Goal: Navigation & Orientation: Find specific page/section

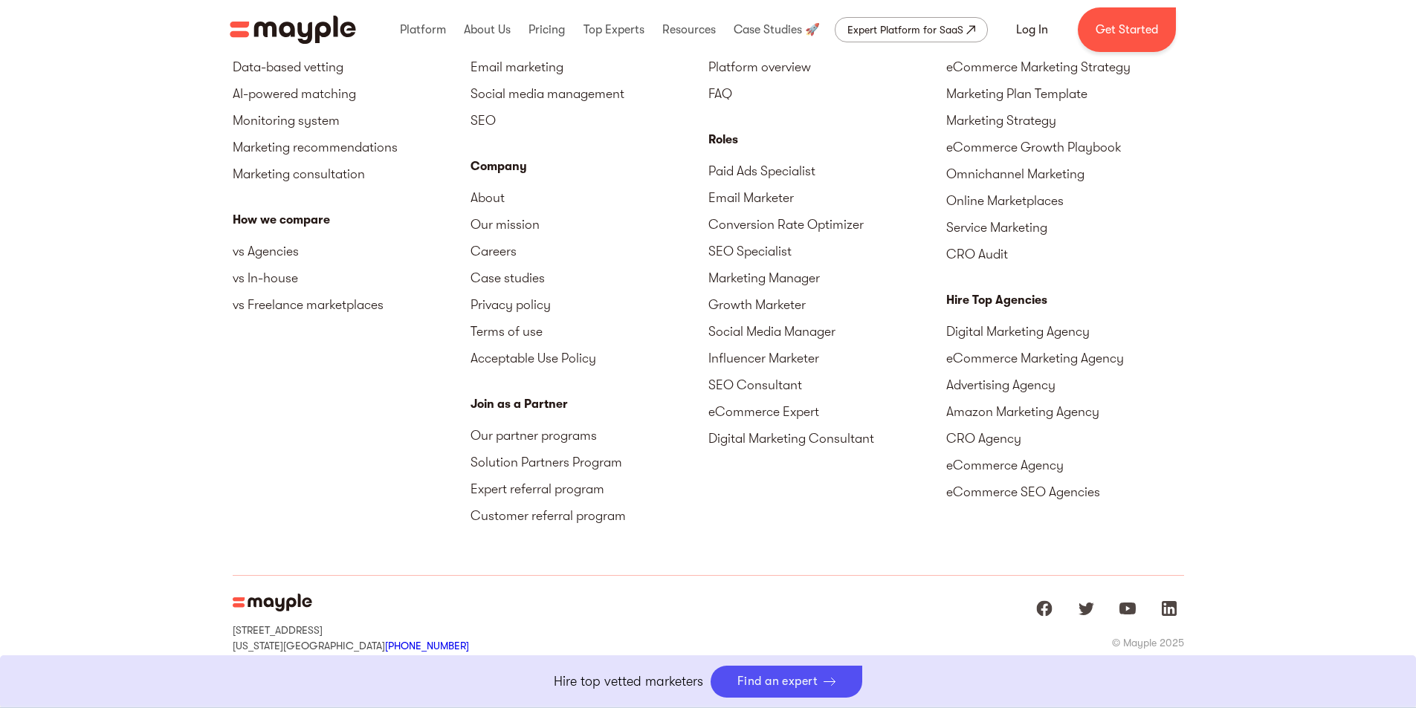
scroll to position [4014, 0]
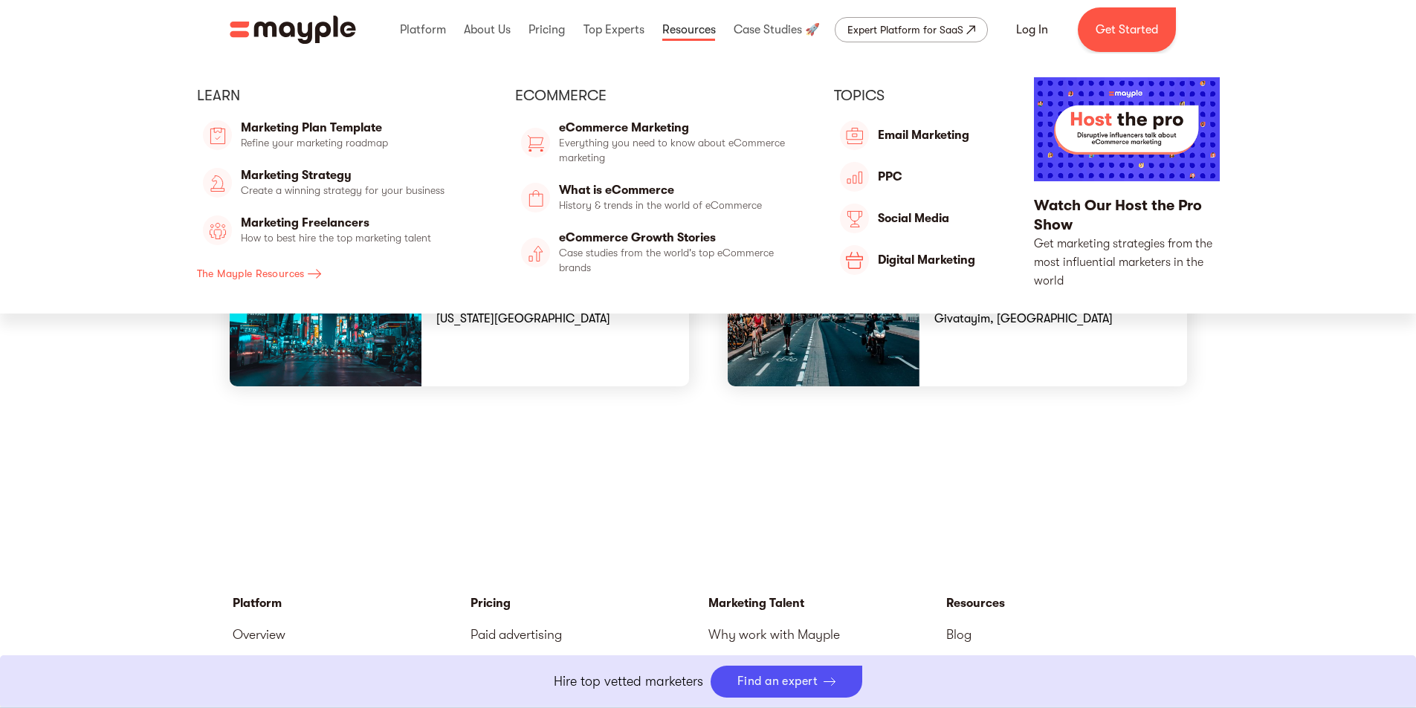
click at [688, 36] on link at bounding box center [689, 30] width 61 height 48
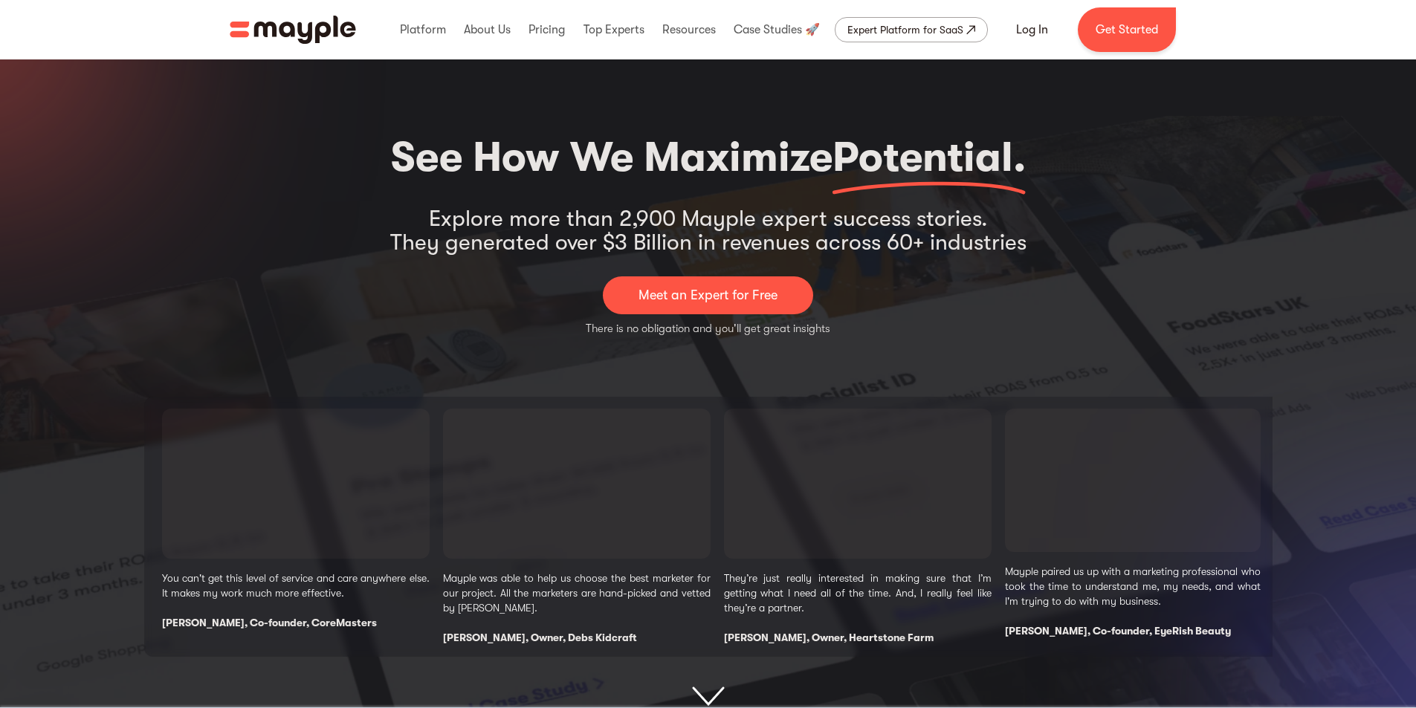
drag, startPoint x: 891, startPoint y: 182, endPoint x: 906, endPoint y: 207, distance: 28.7
click at [917, 200] on div "See How We Maximize Potential." at bounding box center [708, 166] width 635 height 80
drag, startPoint x: 822, startPoint y: 181, endPoint x: 856, endPoint y: 193, distance: 35.3
click at [949, 202] on div "See How We Maximize Potential." at bounding box center [708, 166] width 635 height 80
drag, startPoint x: 966, startPoint y: 167, endPoint x: 982, endPoint y: 158, distance: 18.0
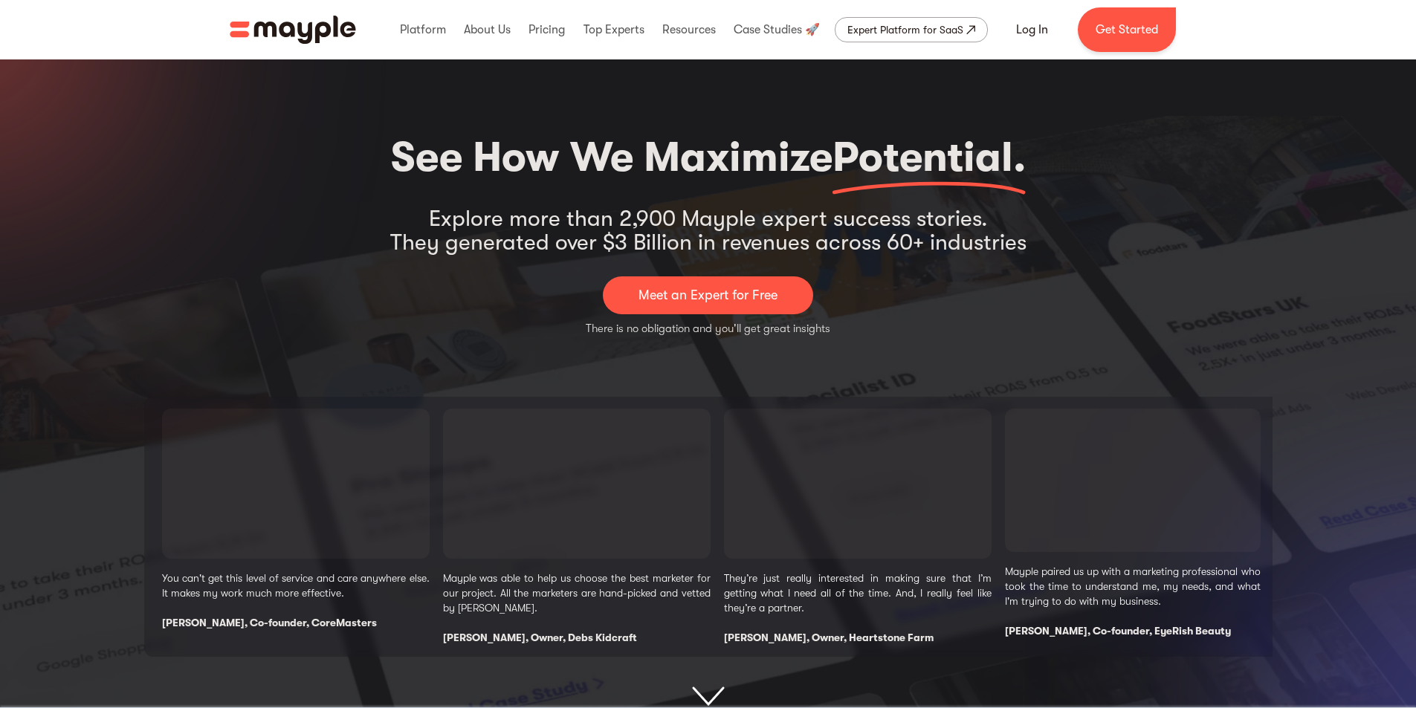
click at [966, 170] on span "Potential." at bounding box center [929, 158] width 193 height 48
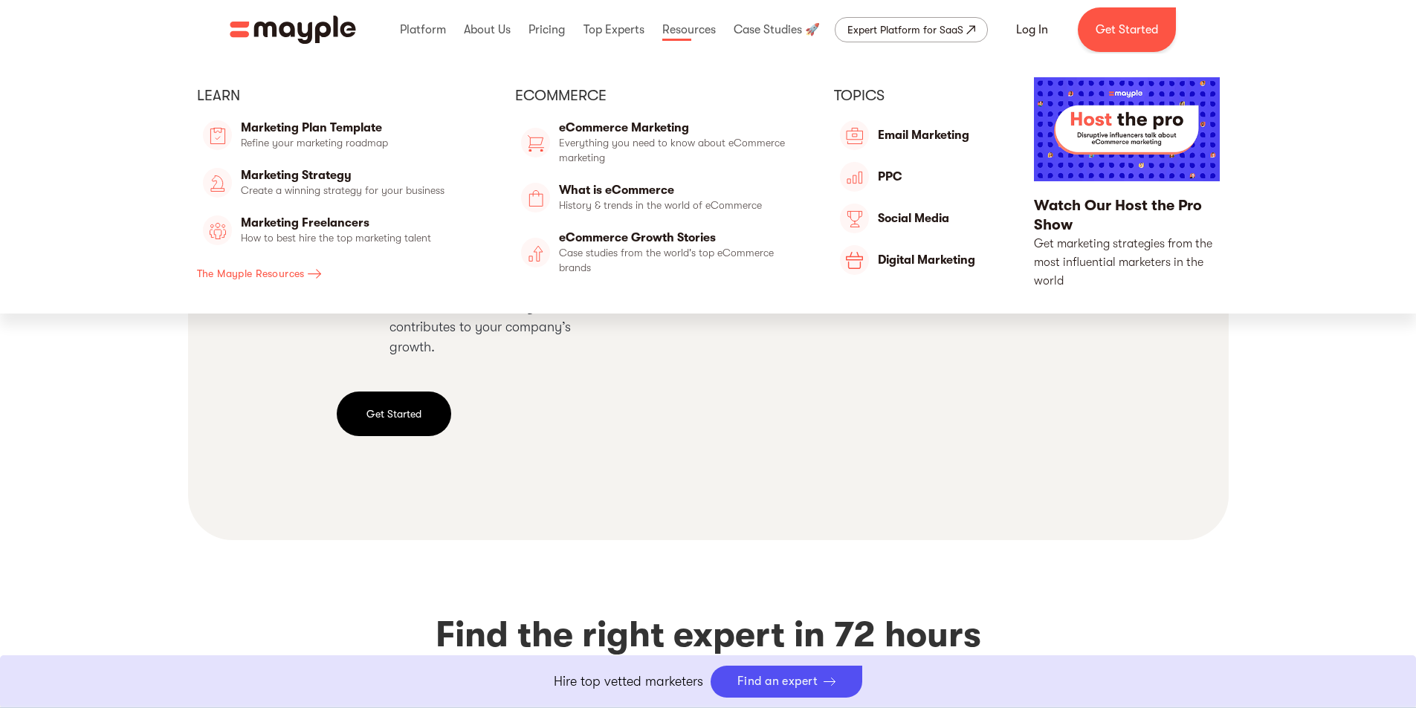
scroll to position [3271, 0]
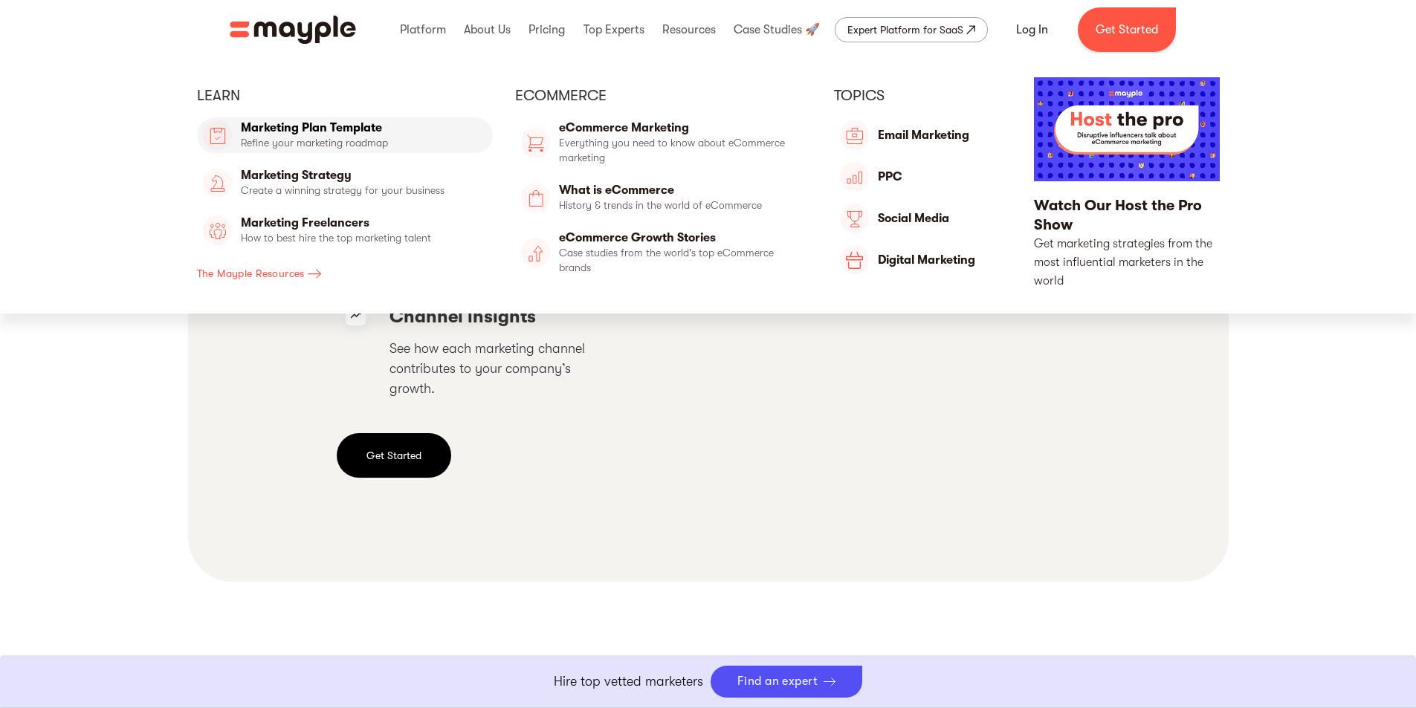
click at [304, 126] on link "Marketing Plan Template" at bounding box center [345, 135] width 297 height 36
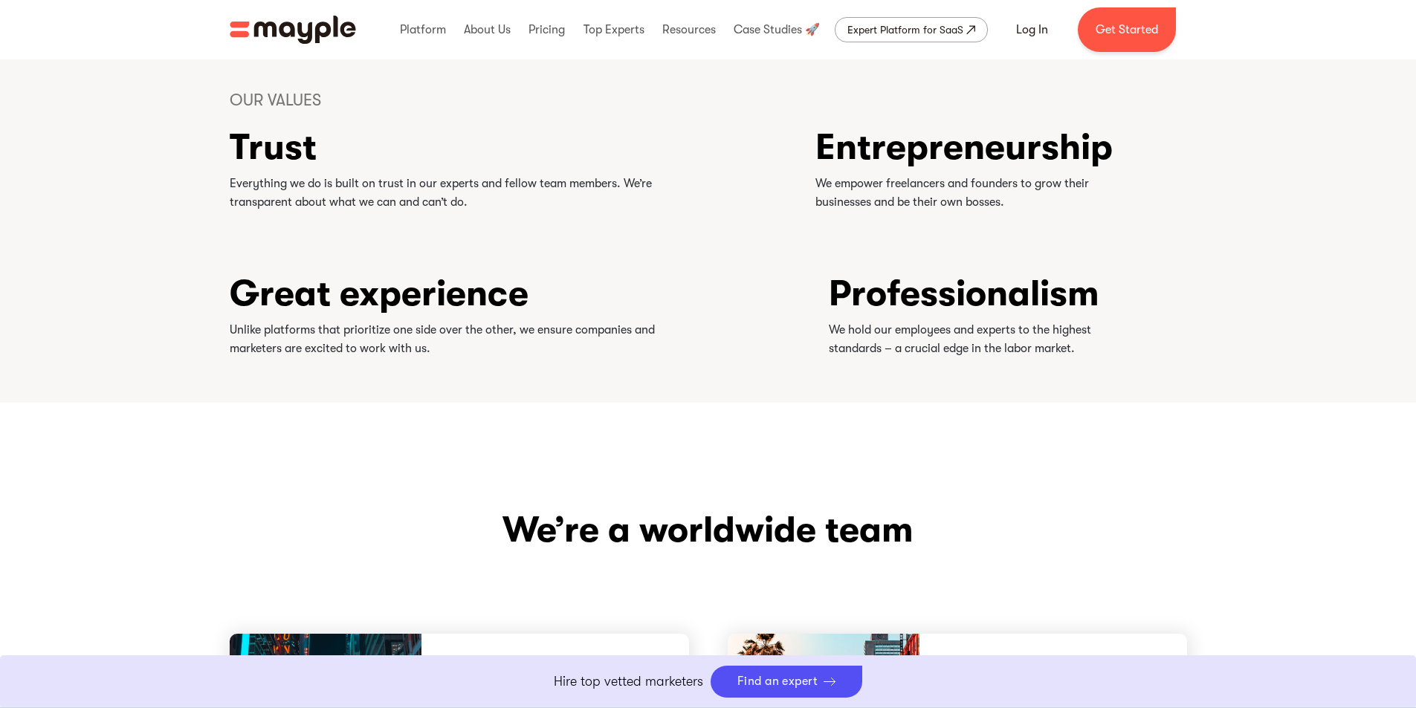
scroll to position [3494, 0]
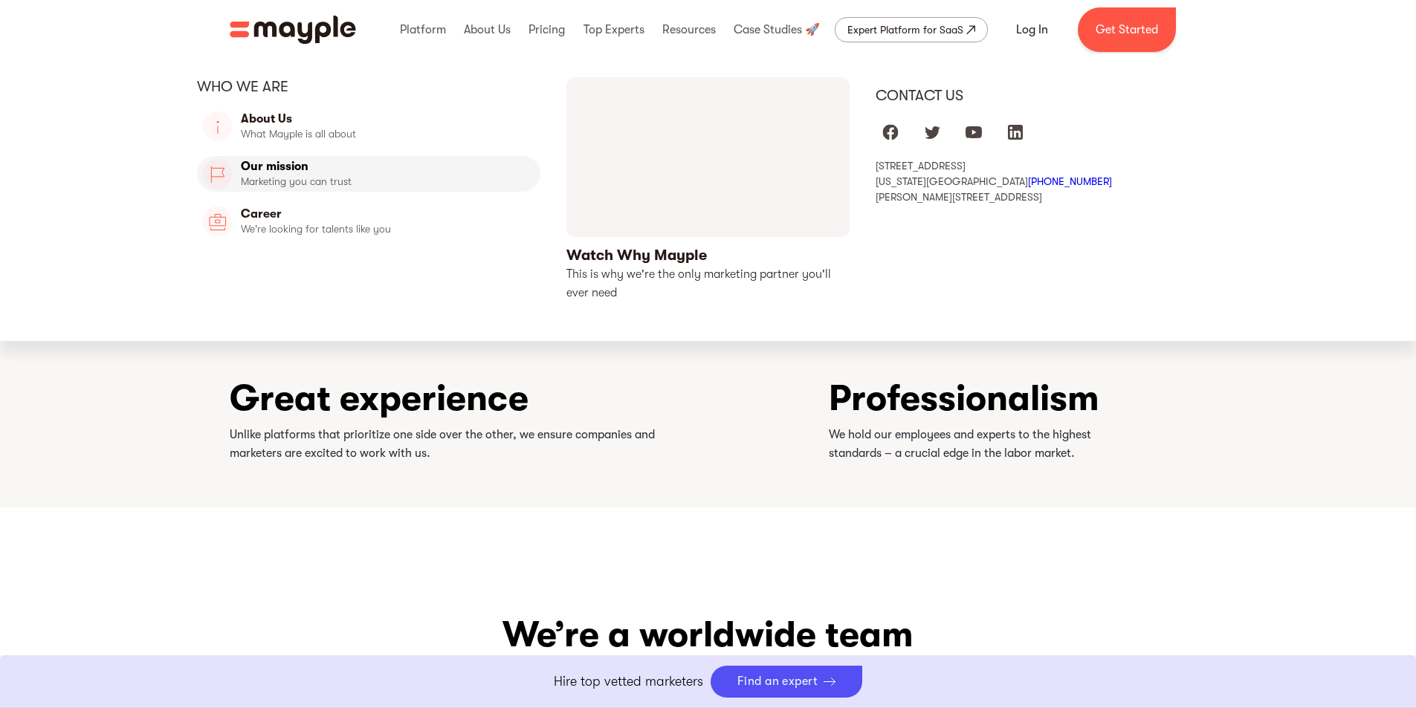
click at [291, 168] on link "Our Mission" at bounding box center [369, 174] width 344 height 36
